Goal: Task Accomplishment & Management: Use online tool/utility

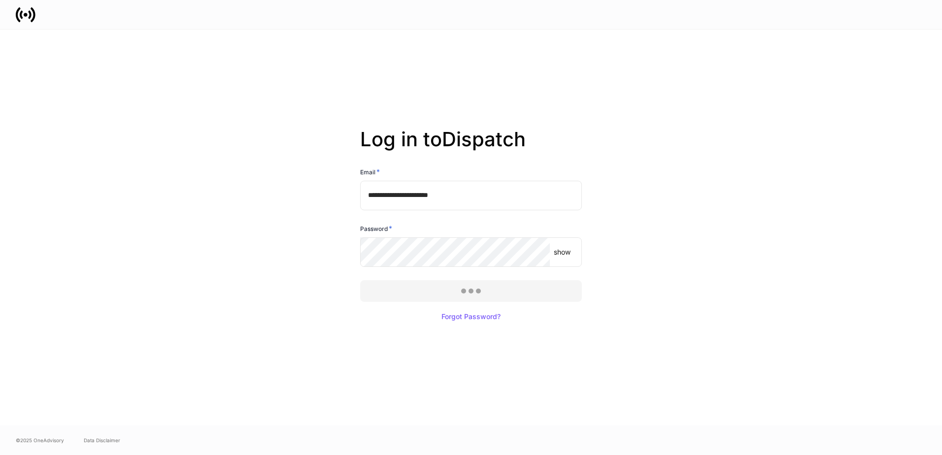
click at [473, 291] on div at bounding box center [471, 227] width 942 height 455
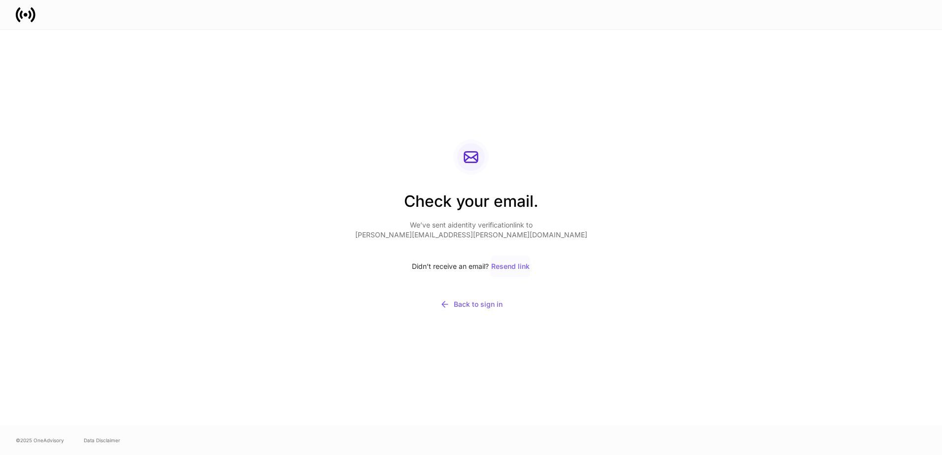
click at [515, 261] on button "Resend link" at bounding box center [510, 267] width 39 height 22
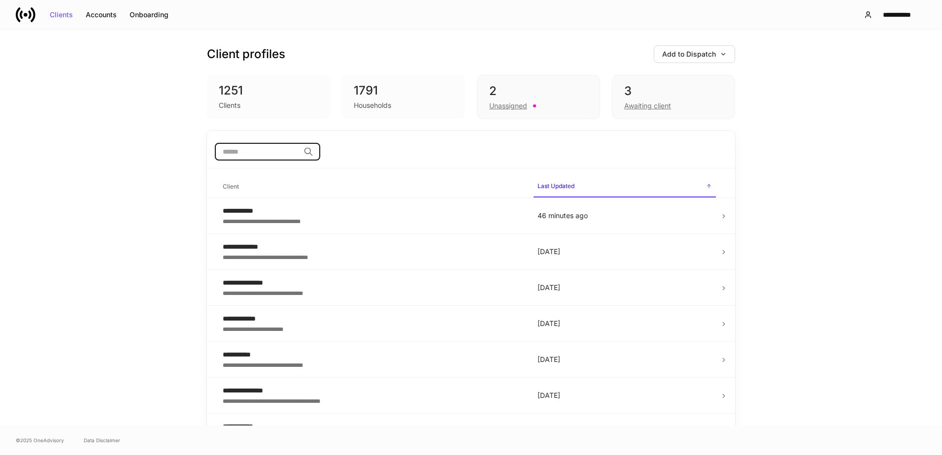
click at [274, 154] on input "search" at bounding box center [257, 152] width 85 height 18
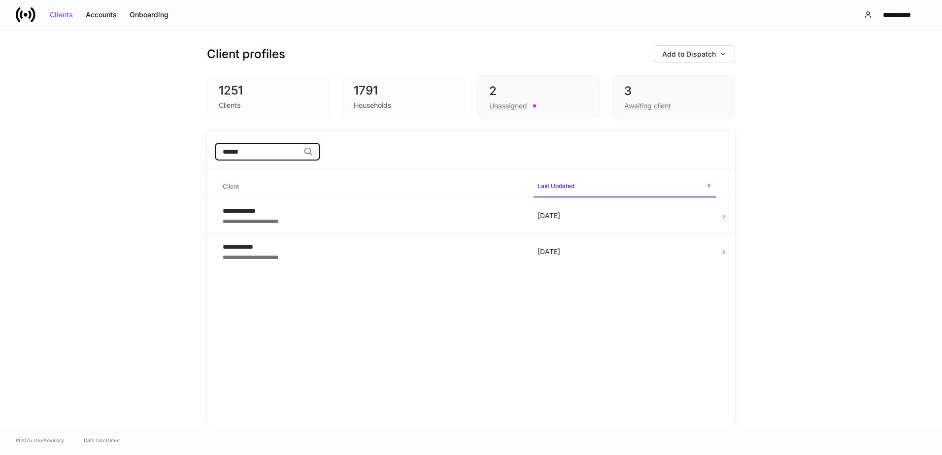
type input "******"
click at [725, 253] on icon at bounding box center [724, 252] width 2 height 3
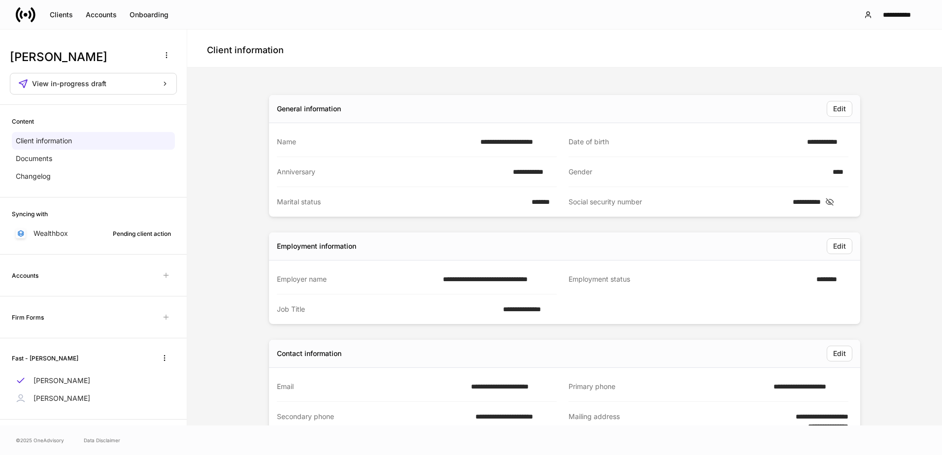
click at [835, 198] on icon at bounding box center [830, 202] width 10 height 9
click at [833, 199] on icon at bounding box center [828, 202] width 10 height 9
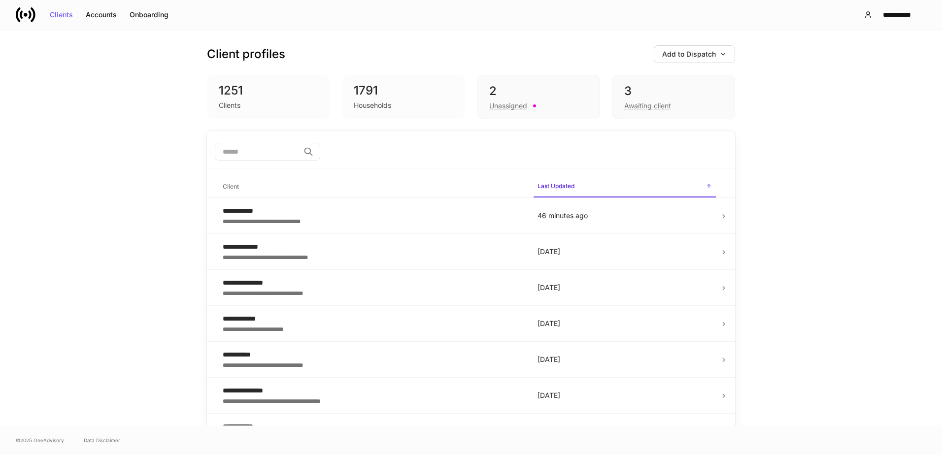
click at [252, 151] on input "search" at bounding box center [257, 152] width 85 height 18
click at [367, 106] on div "Households" at bounding box center [372, 106] width 37 height 10
click at [497, 105] on div "Unassigned" at bounding box center [508, 106] width 38 height 10
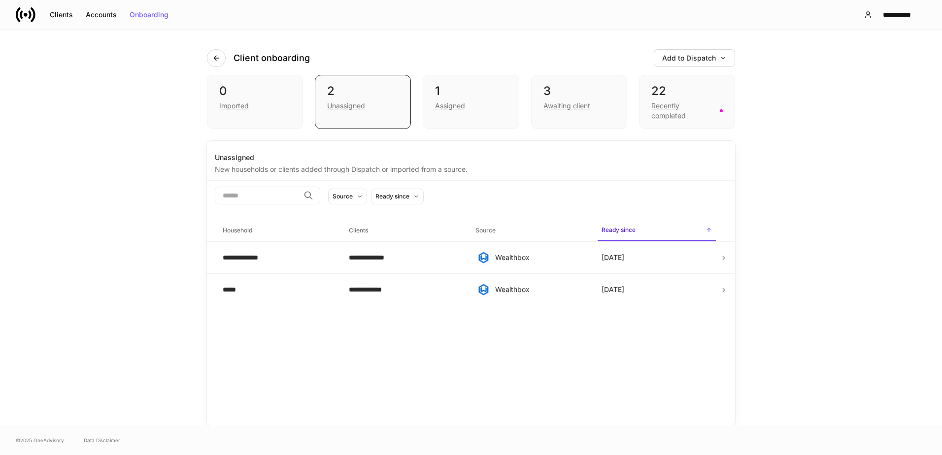
click at [343, 100] on div "Unassigned" at bounding box center [362, 105] width 71 height 12
click at [442, 104] on div "Assigned" at bounding box center [450, 106] width 30 height 10
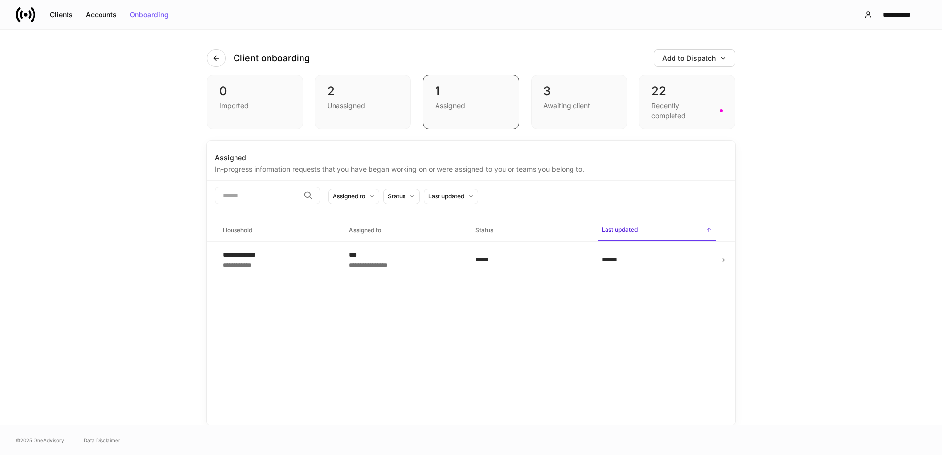
click at [255, 255] on div "**********" at bounding box center [244, 255] width 43 height 10
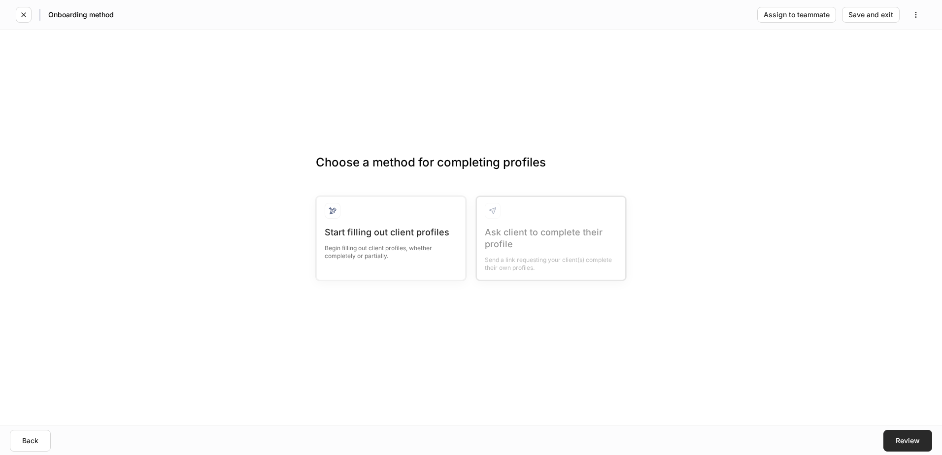
click at [898, 438] on div "Review" at bounding box center [908, 441] width 24 height 7
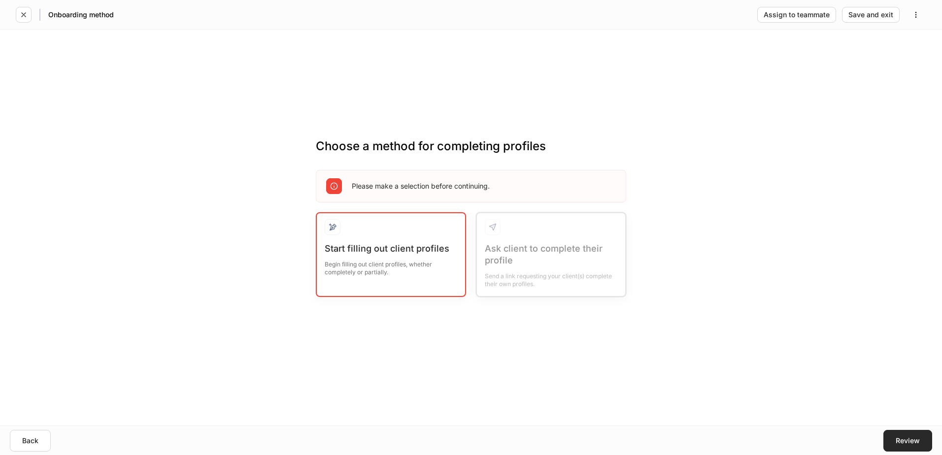
click at [899, 438] on div "Review" at bounding box center [908, 441] width 24 height 7
click at [20, 13] on icon "button" at bounding box center [24, 15] width 8 height 8
